Goal: Information Seeking & Learning: Learn about a topic

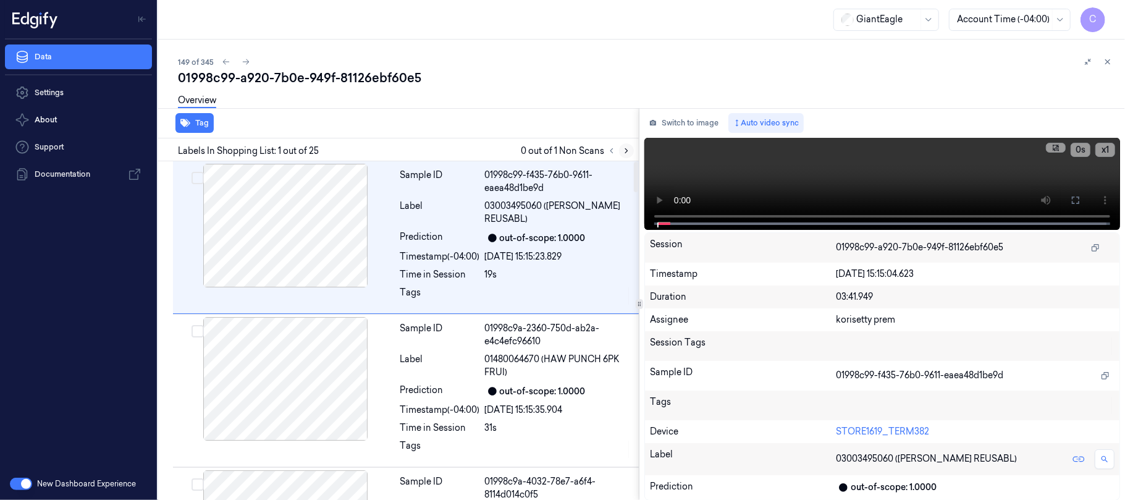
click at [626, 149] on icon at bounding box center [626, 150] width 9 height 9
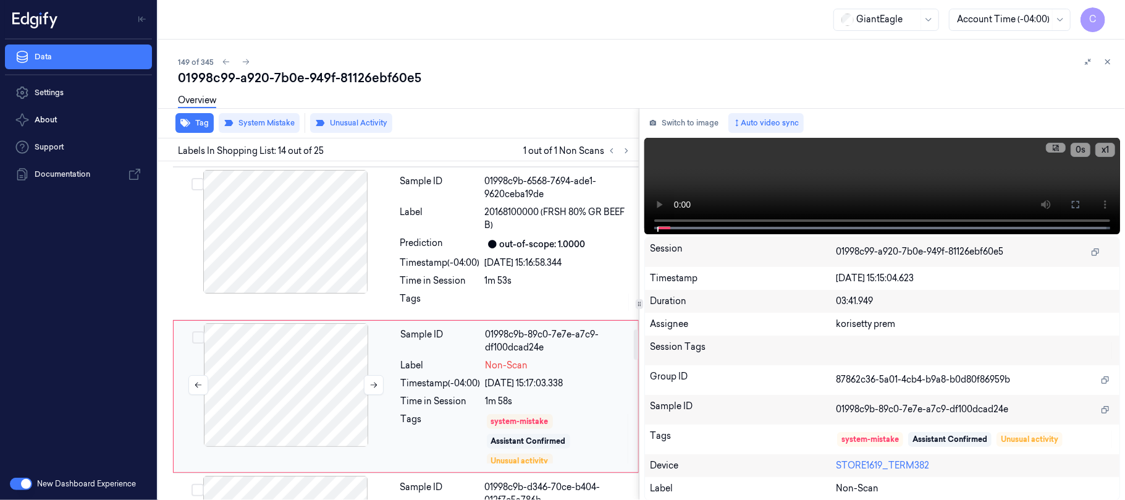
scroll to position [1890, 0]
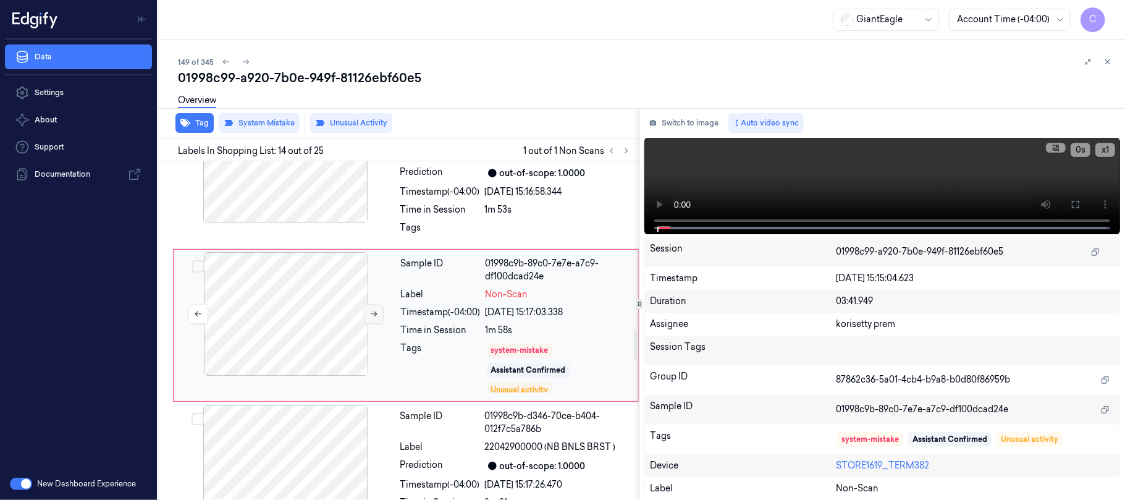
click at [372, 324] on button at bounding box center [374, 314] width 20 height 20
click at [372, 318] on icon at bounding box center [373, 313] width 9 height 9
click at [304, 208] on div at bounding box center [285, 161] width 220 height 124
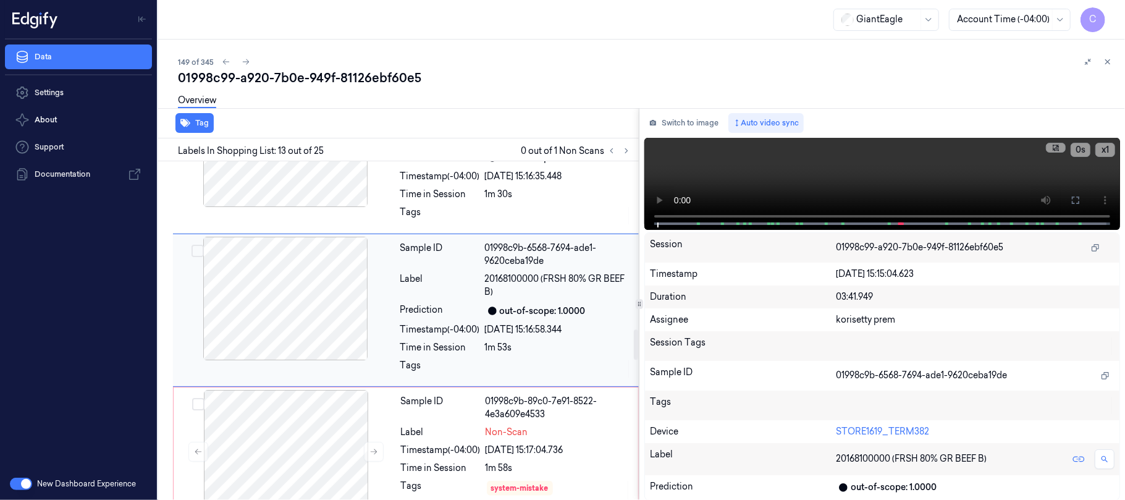
scroll to position [1737, 0]
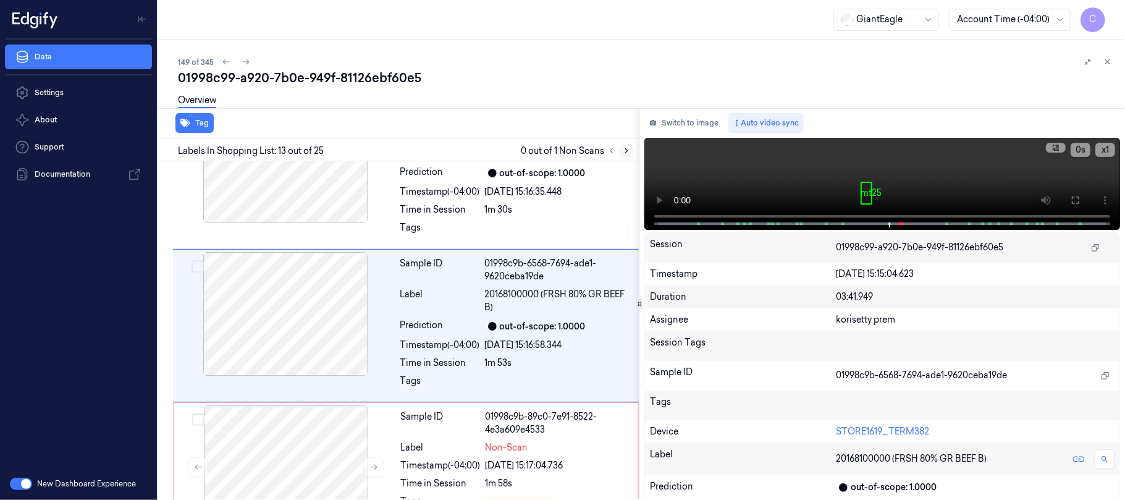
click at [628, 148] on icon at bounding box center [626, 150] width 9 height 9
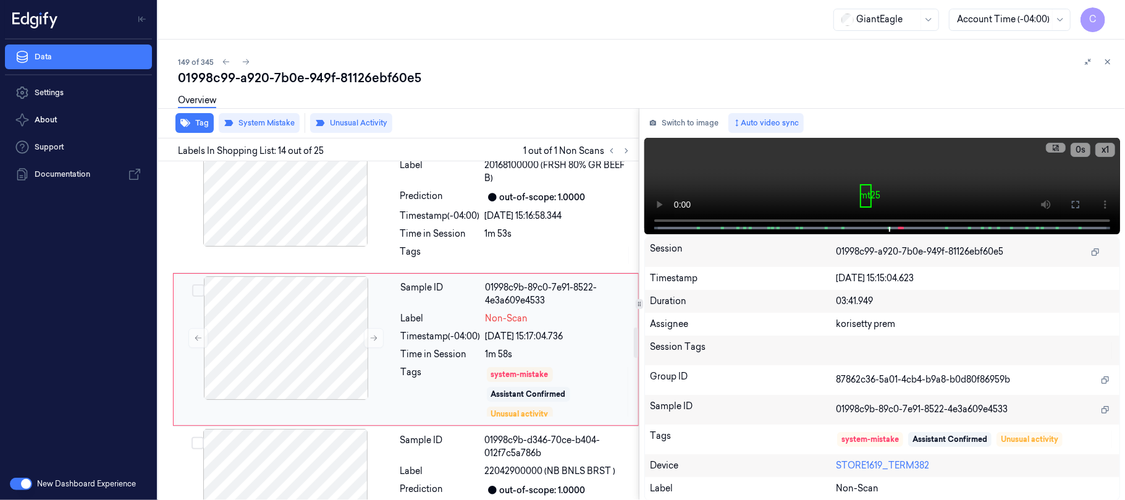
scroll to position [1890, 0]
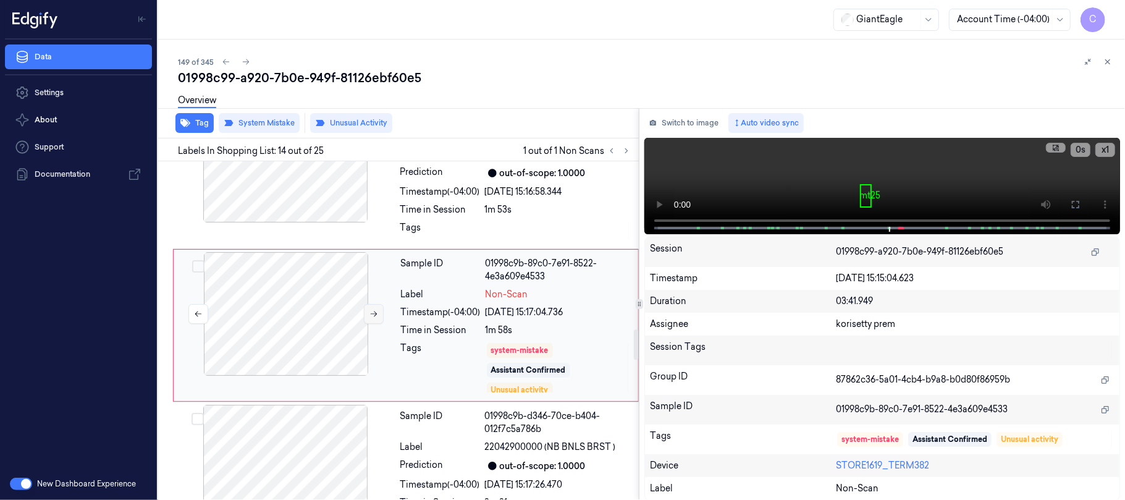
click at [364, 314] on button at bounding box center [374, 314] width 20 height 20
click at [369, 317] on icon at bounding box center [373, 313] width 9 height 9
click at [319, 196] on div at bounding box center [285, 161] width 220 height 124
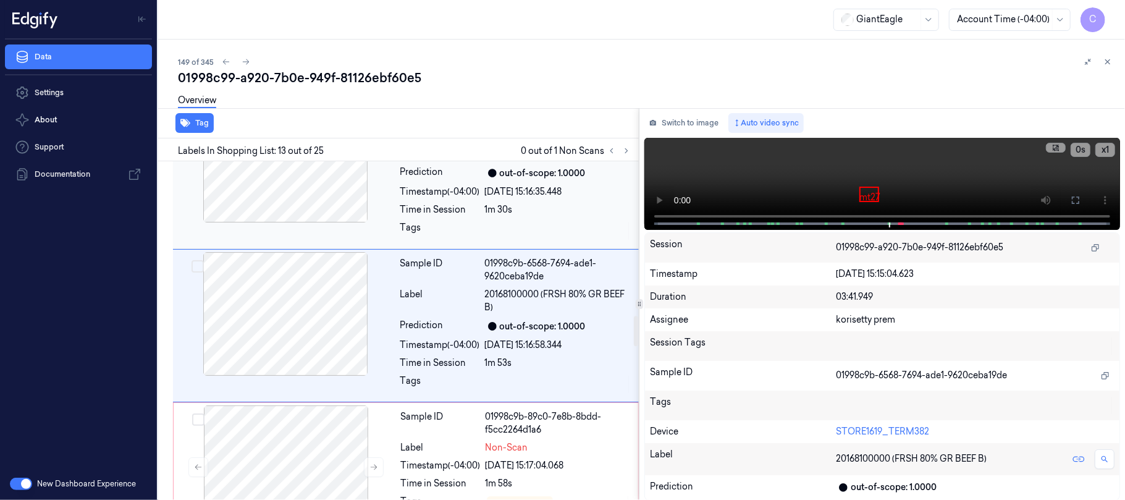
click at [329, 211] on div at bounding box center [285, 161] width 220 height 124
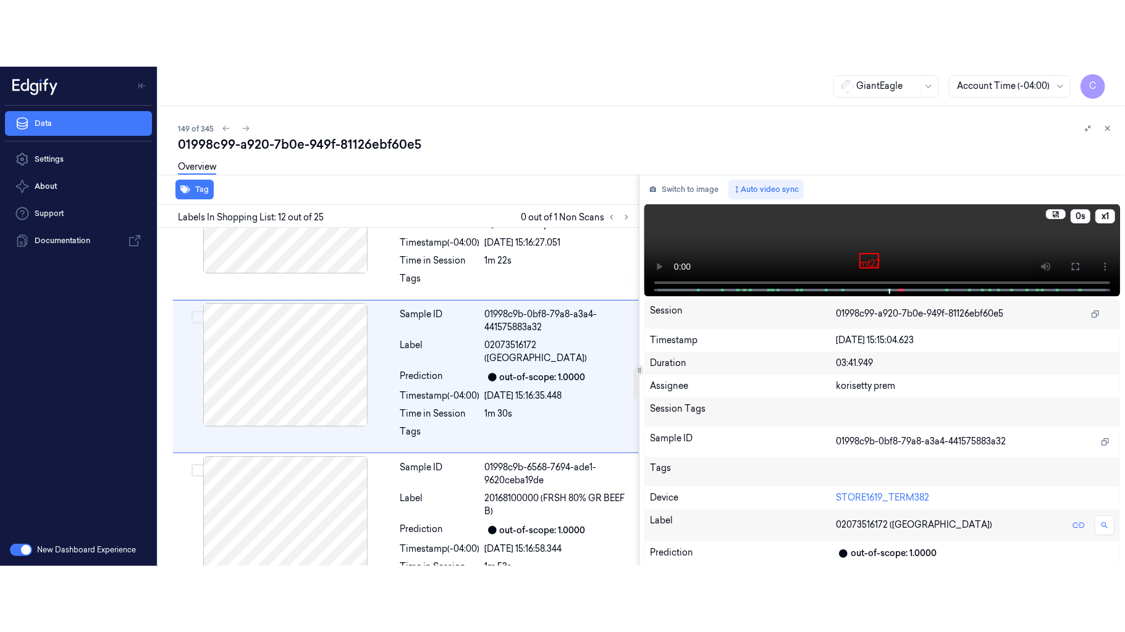
scroll to position [1582, 0]
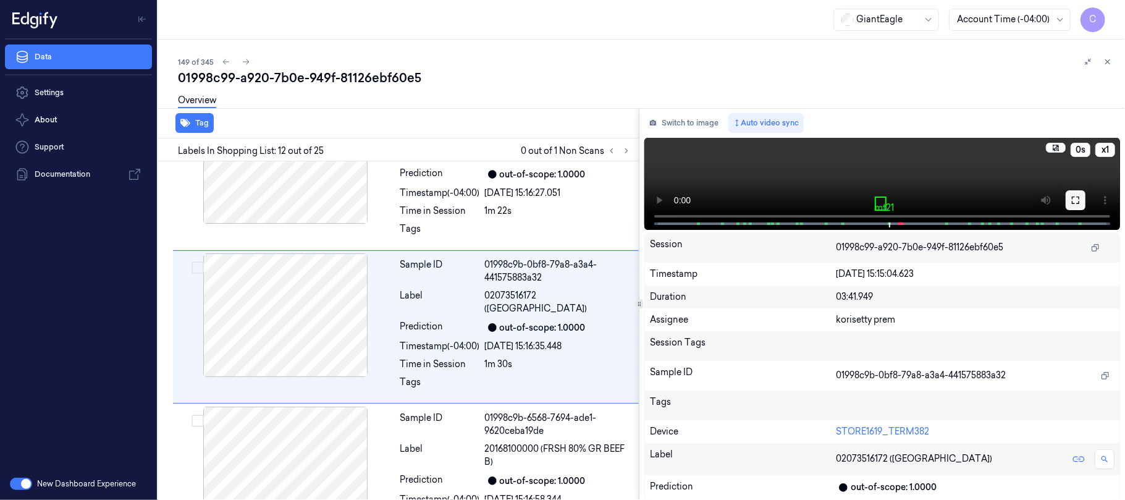
click at [1073, 196] on icon at bounding box center [1075, 199] width 7 height 7
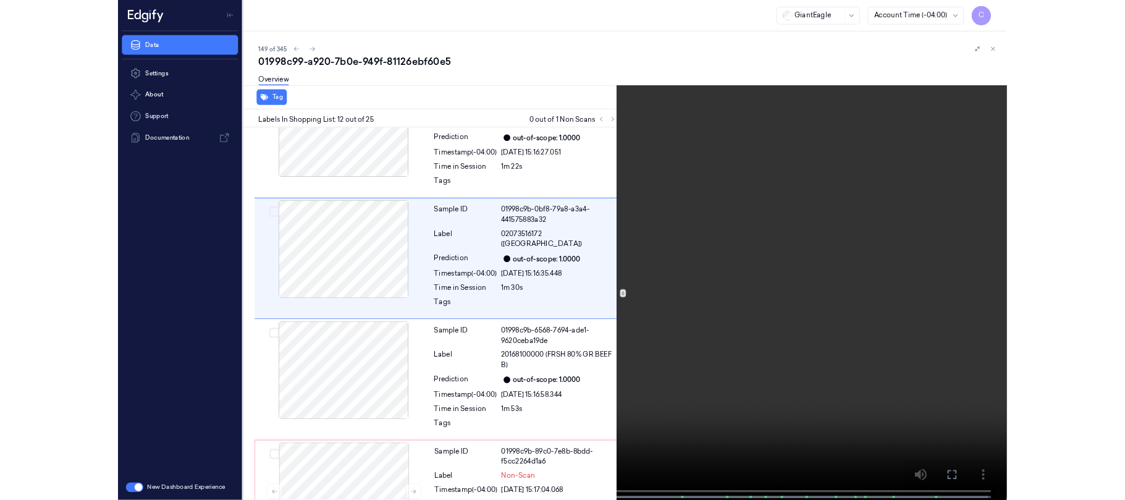
scroll to position [1517, 0]
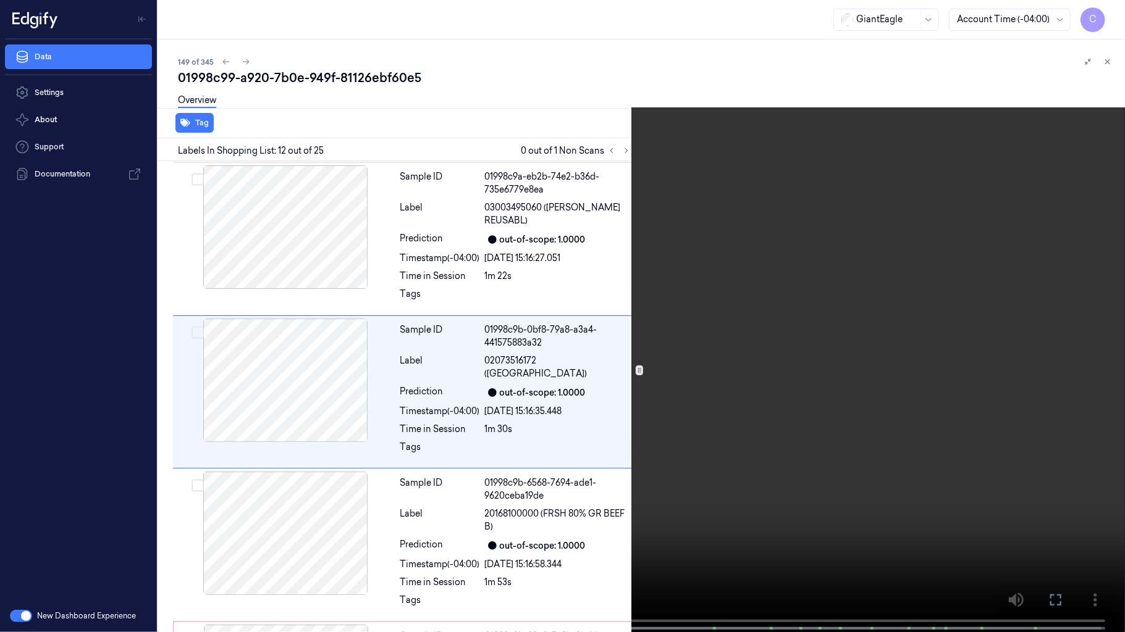
click at [587, 285] on video at bounding box center [562, 317] width 1125 height 635
click at [589, 279] on video at bounding box center [562, 317] width 1125 height 635
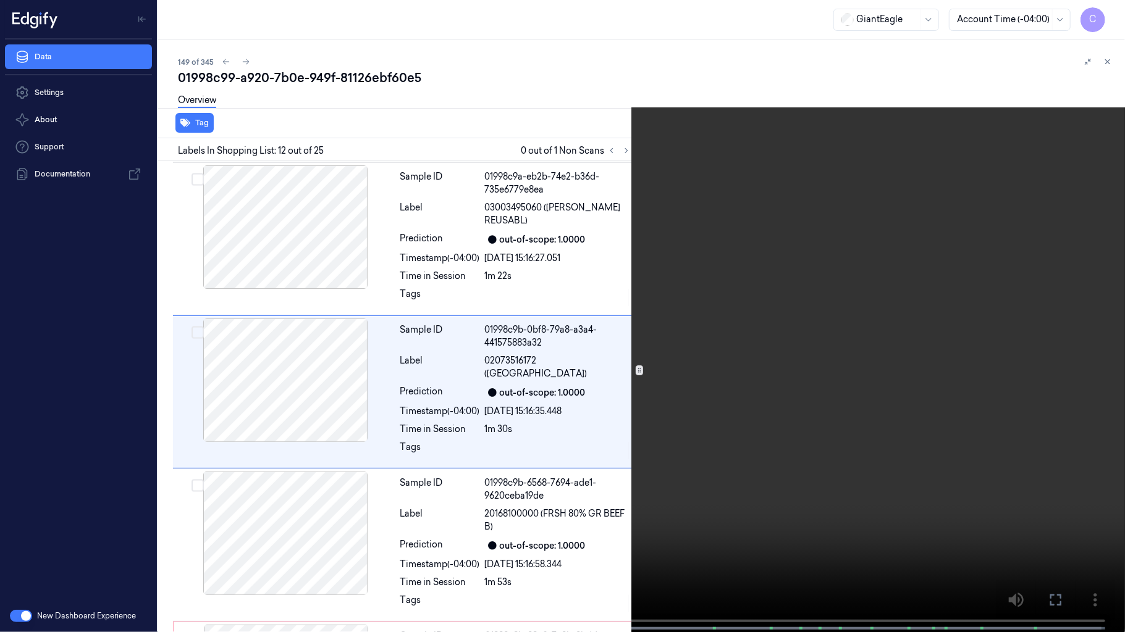
click at [589, 279] on video at bounding box center [562, 317] width 1125 height 635
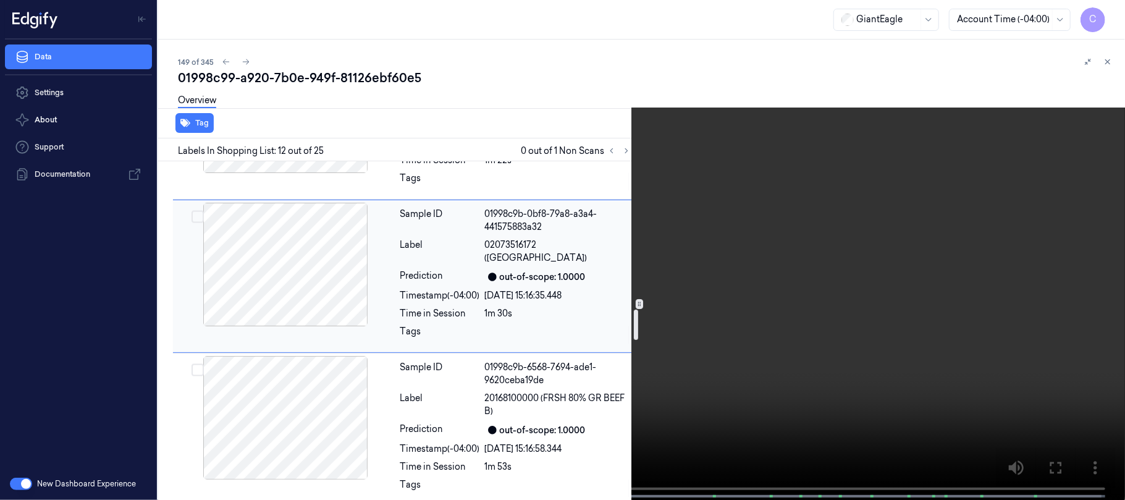
scroll to position [1665, 0]
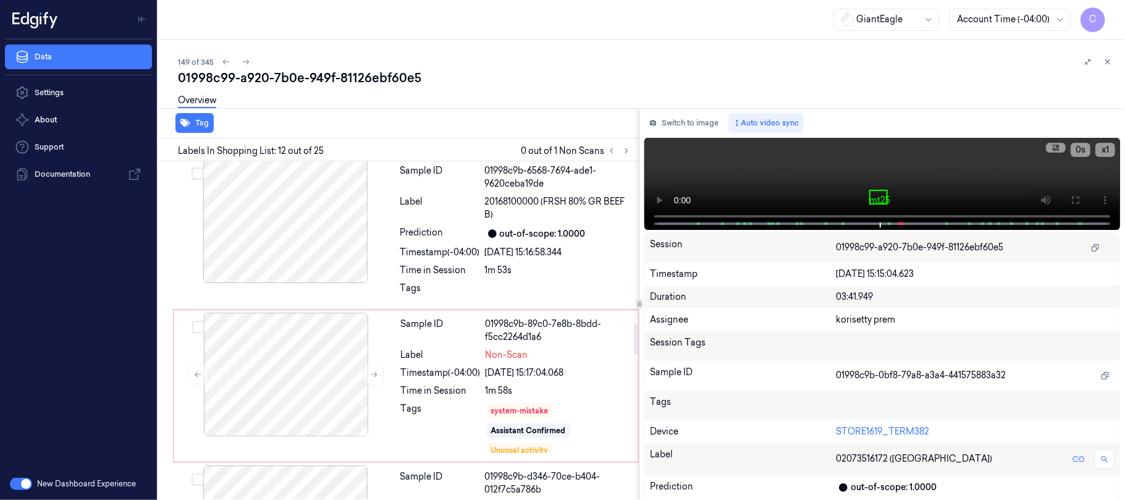
click at [300, 245] on div at bounding box center [285, 221] width 220 height 124
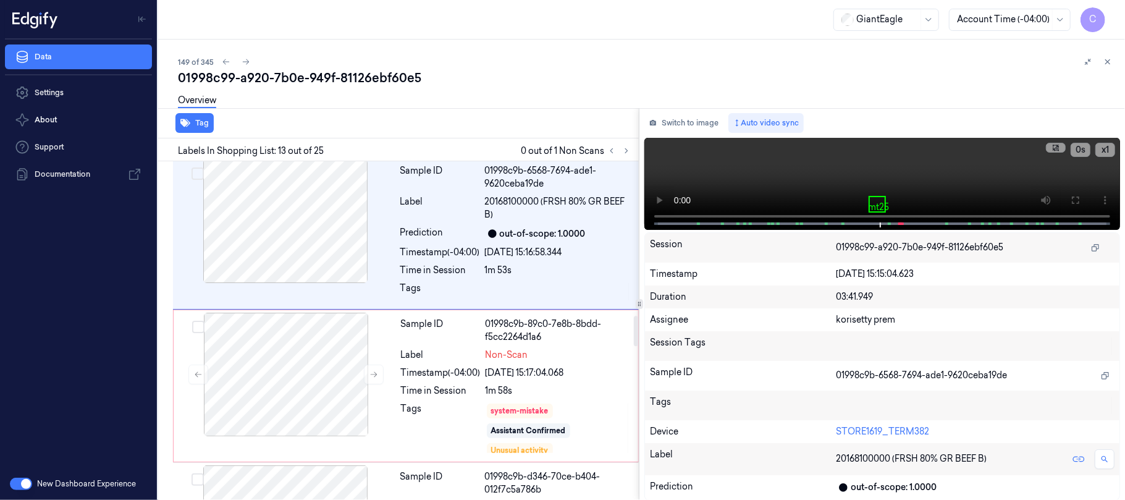
scroll to position [1737, 0]
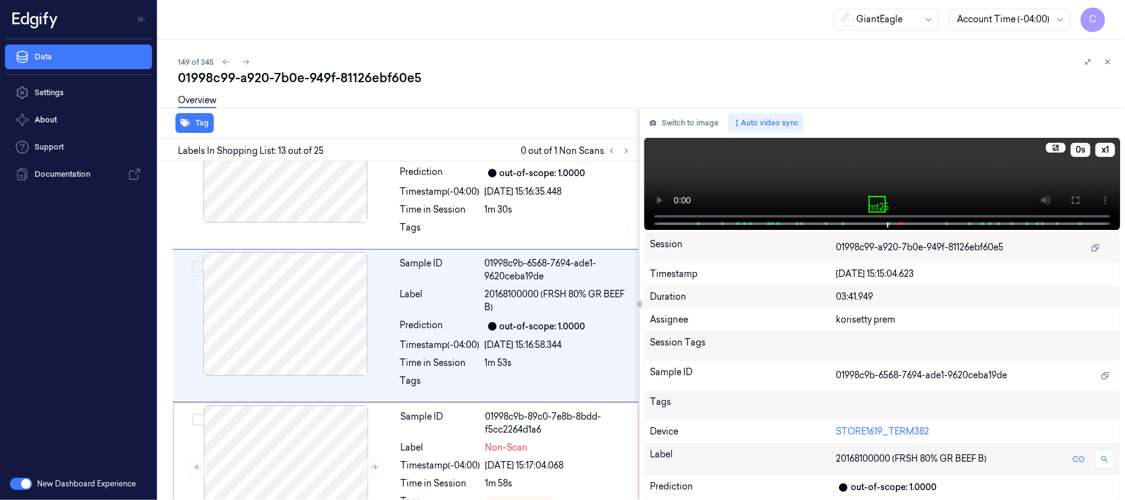
click at [896, 178] on video at bounding box center [882, 184] width 476 height 92
click at [332, 315] on div at bounding box center [285, 314] width 220 height 124
click at [331, 193] on div at bounding box center [285, 161] width 220 height 124
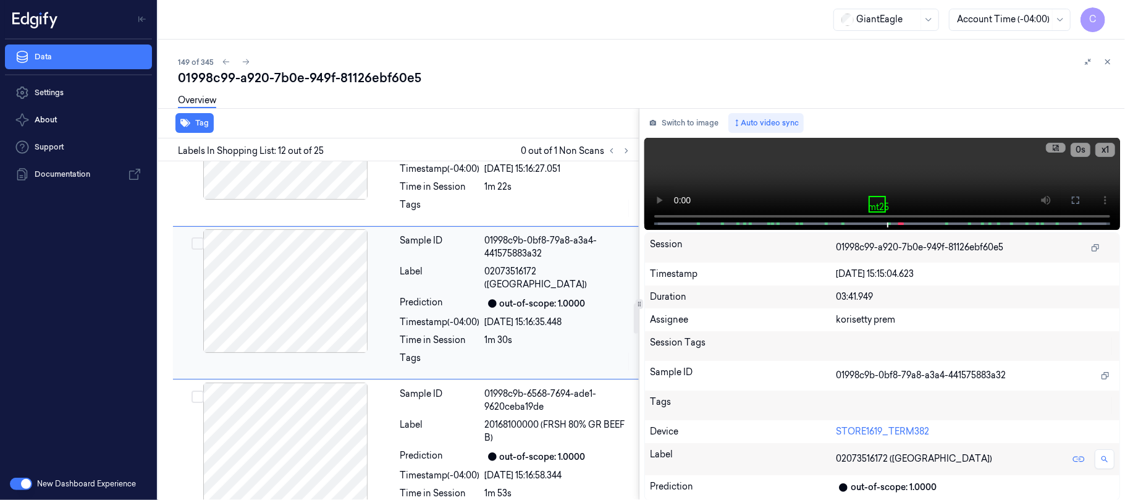
scroll to position [1582, 0]
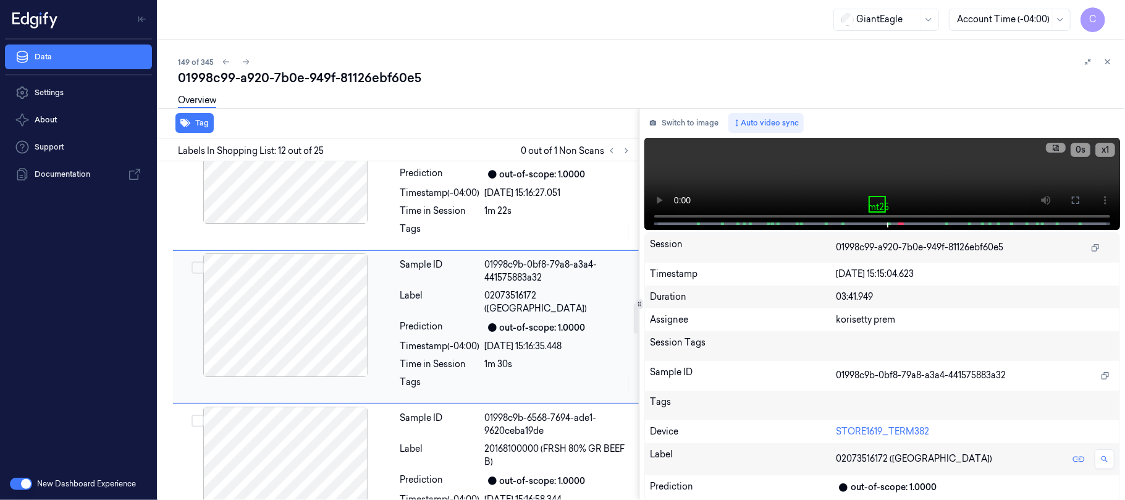
click at [313, 305] on div at bounding box center [285, 315] width 220 height 124
click at [883, 183] on video at bounding box center [882, 184] width 476 height 92
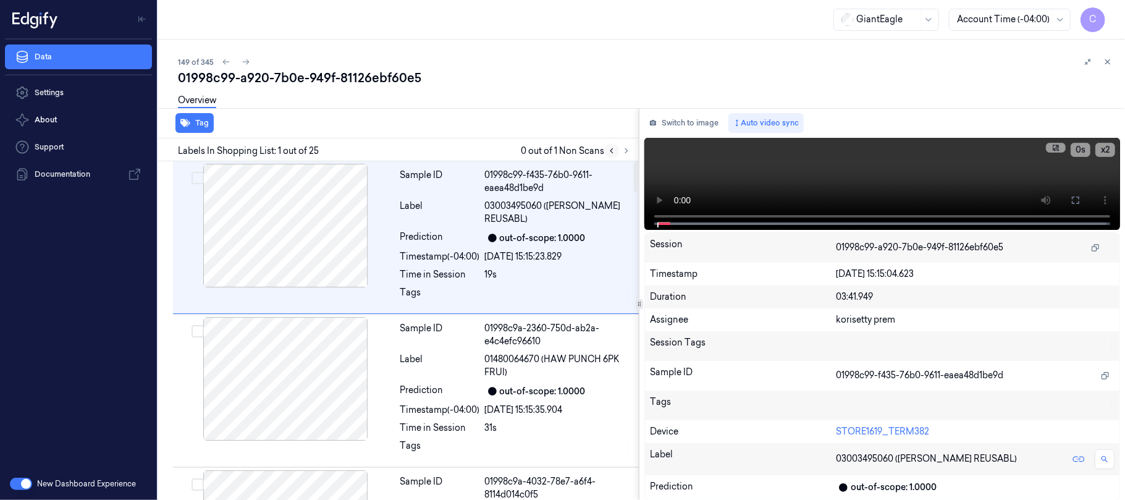
click at [616, 152] on button at bounding box center [611, 150] width 15 height 15
click at [619, 151] on button at bounding box center [626, 150] width 15 height 15
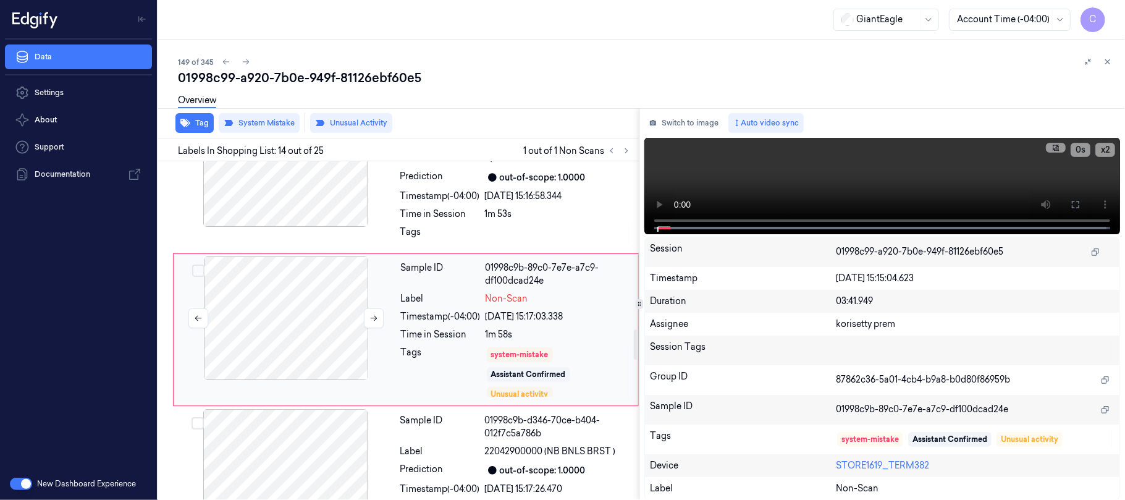
scroll to position [1890, 0]
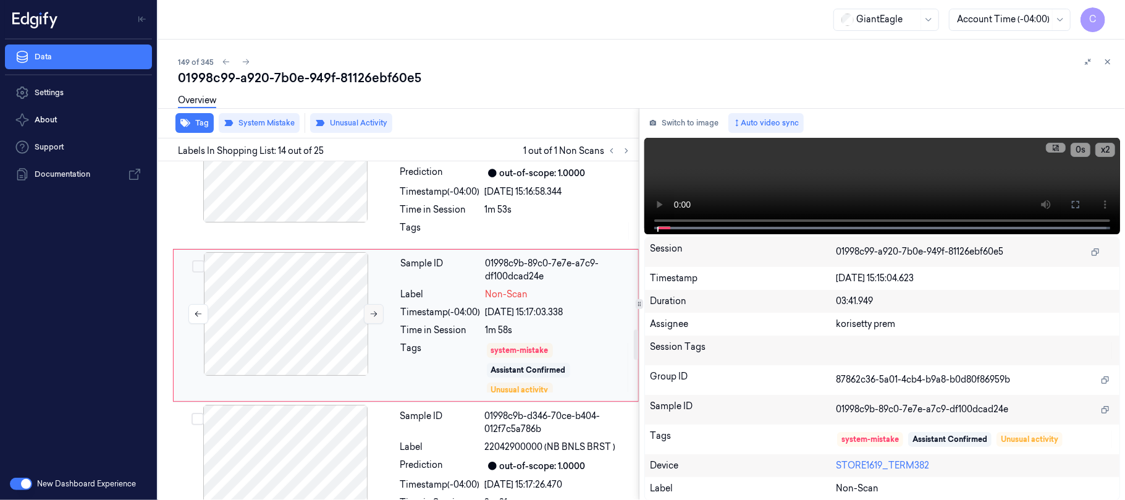
click at [371, 318] on icon at bounding box center [373, 313] width 9 height 9
click at [306, 208] on div at bounding box center [285, 161] width 220 height 124
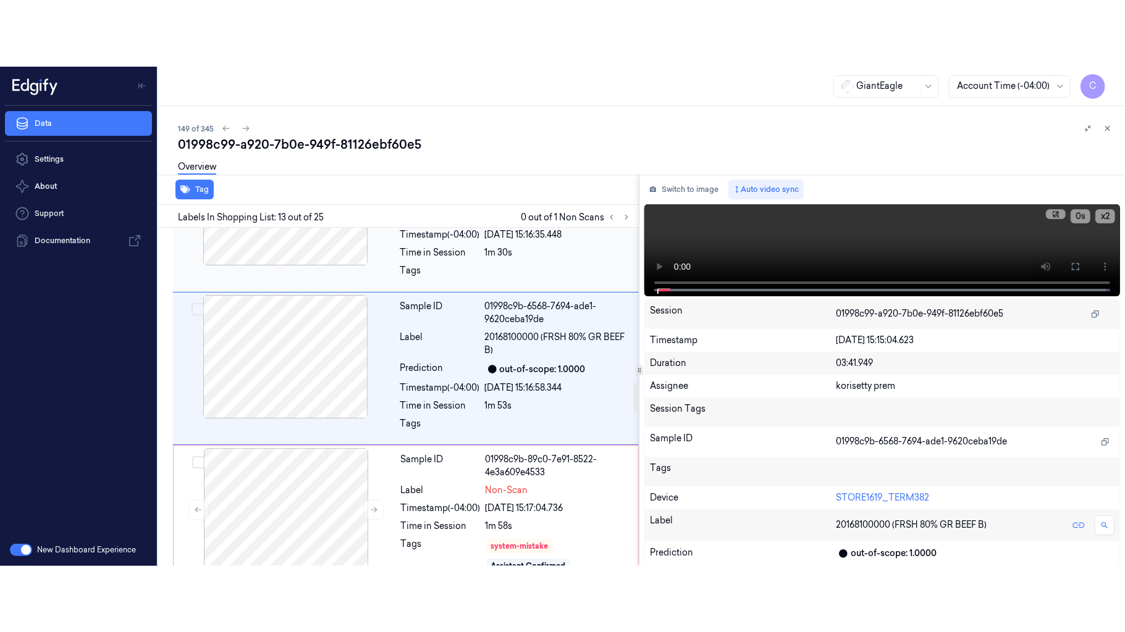
scroll to position [1737, 0]
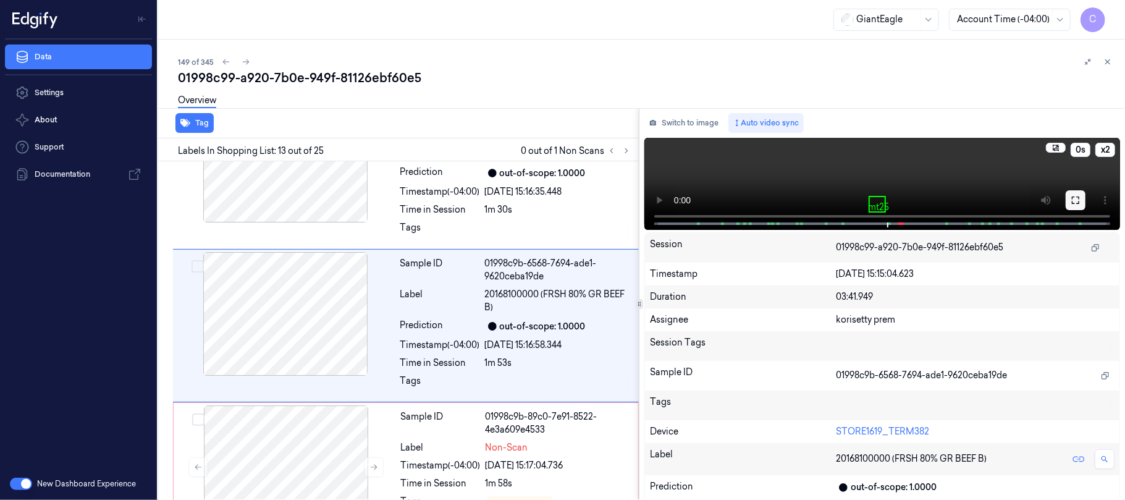
click at [1073, 203] on icon at bounding box center [1075, 199] width 7 height 7
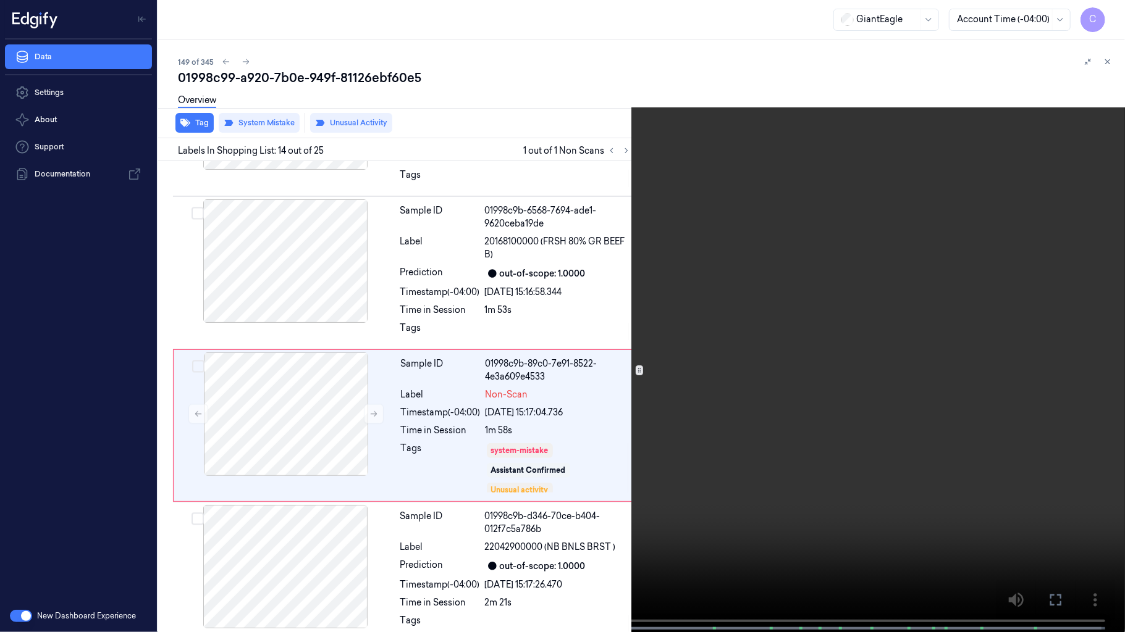
scroll to position [1824, 0]
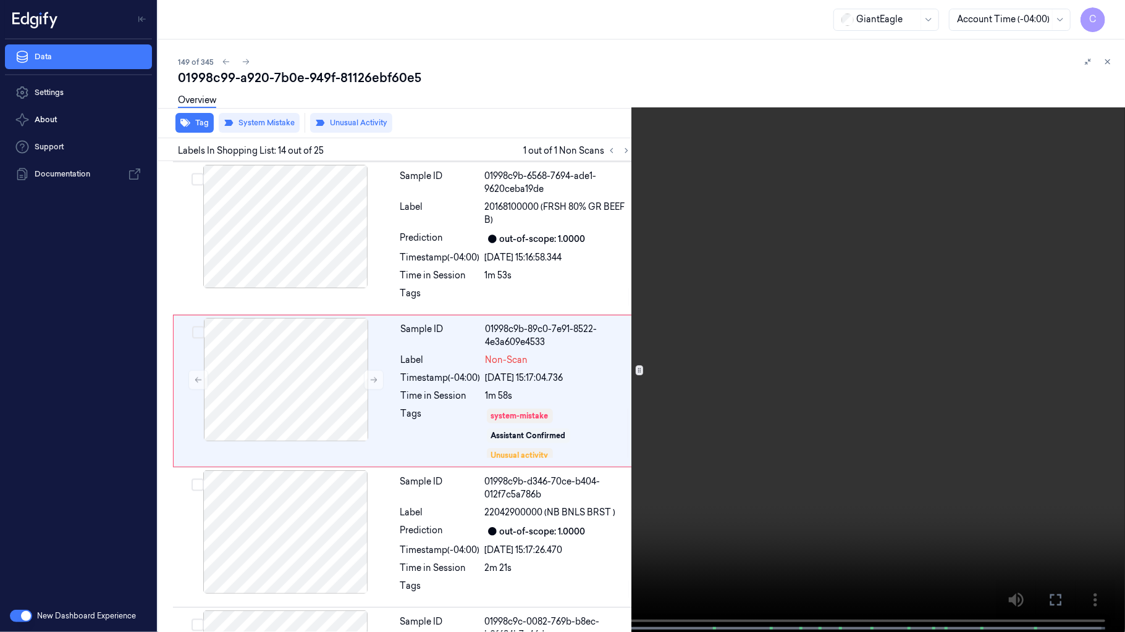
click at [235, 471] on video at bounding box center [562, 317] width 1125 height 635
click at [499, 487] on video at bounding box center [562, 317] width 1125 height 635
click at [527, 410] on video at bounding box center [562, 317] width 1125 height 635
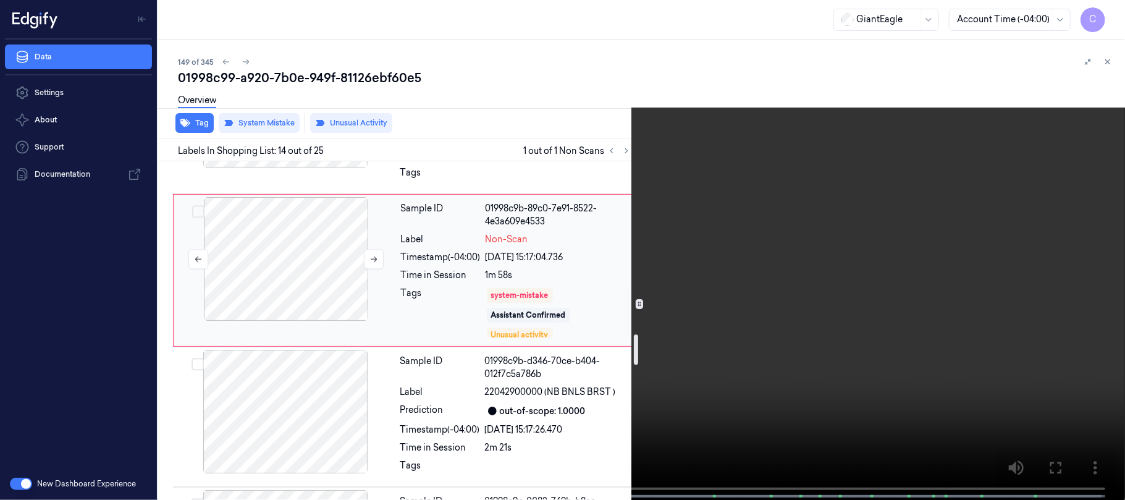
scroll to position [1989, 0]
